Goal: Find contact information: Find contact information

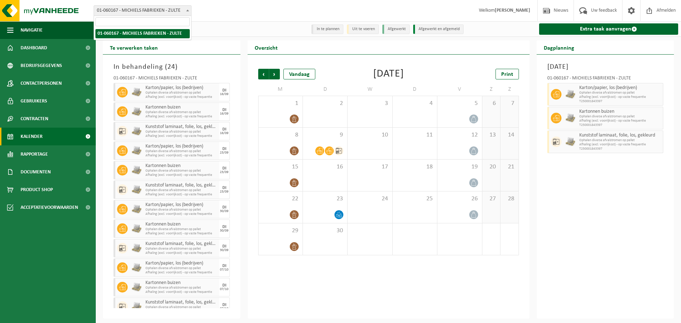
click at [158, 13] on span "01-060167 - MICHIELS FABRIEKEN - ZULTE" at bounding box center [142, 11] width 97 height 10
click at [502, 10] on strong "[PERSON_NAME]" at bounding box center [512, 10] width 35 height 5
click at [633, 10] on span at bounding box center [631, 10] width 11 height 21
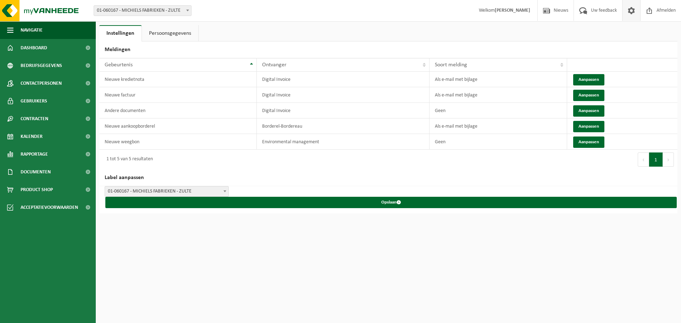
click at [209, 190] on span "01-060167 - MICHIELS FABRIEKEN - ZULTE" at bounding box center [166, 192] width 123 height 10
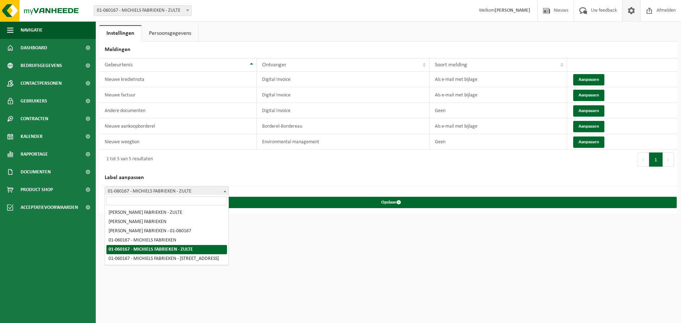
click at [249, 175] on h2 "Label aanpassen" at bounding box center [388, 178] width 578 height 17
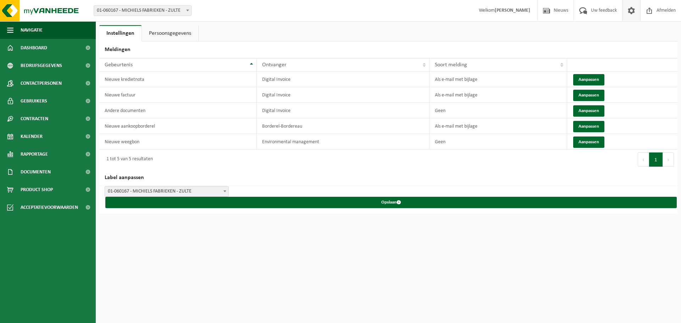
click at [174, 31] on link "Persoonsgegevens" at bounding box center [170, 33] width 56 height 16
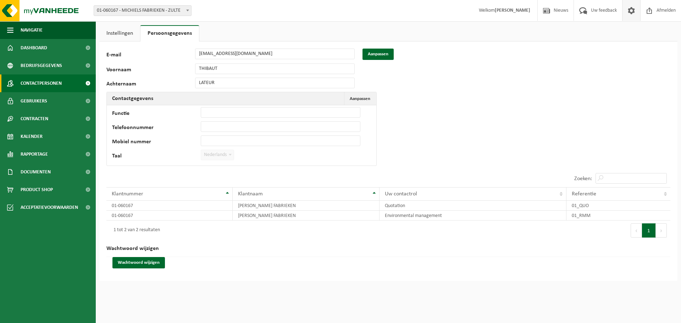
click at [43, 82] on span "Contactpersonen" at bounding box center [41, 84] width 41 height 18
